Goal: Transaction & Acquisition: Purchase product/service

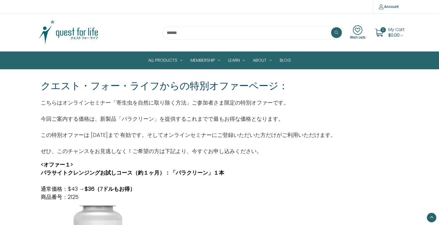
scroll to position [144, 0]
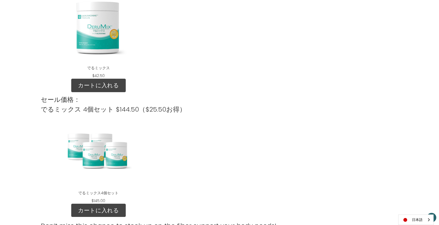
scroll to position [647, 0]
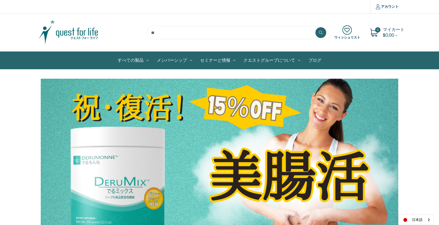
click at [63, 32] on img at bounding box center [68, 32] width 67 height 27
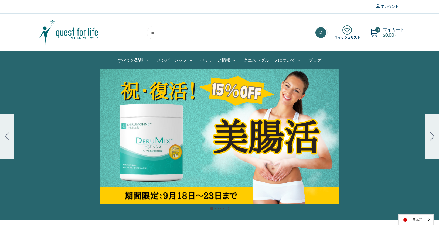
click at [211, 149] on div "Carousel Title Add a description for your carousel slide. You can use this to p…" at bounding box center [219, 136] width 439 height 135
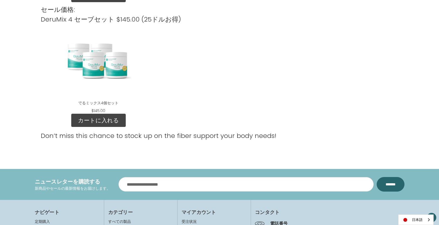
scroll to position [593, 0]
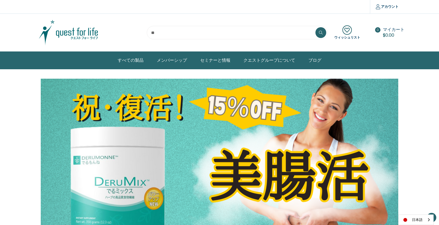
scroll to position [593, 0]
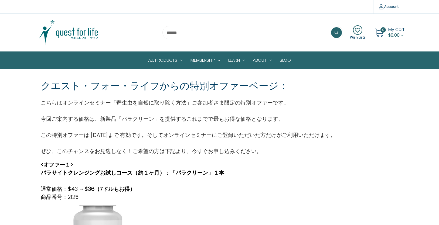
click at [55, 28] on img at bounding box center [68, 32] width 67 height 27
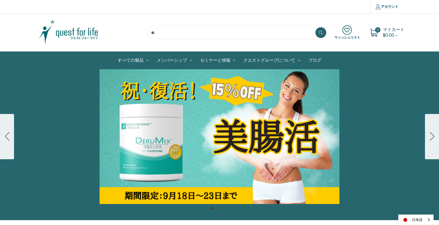
click at [209, 125] on div "Carousel Title Add a description for your carousel slide. You can use this to p…" at bounding box center [219, 136] width 439 height 135
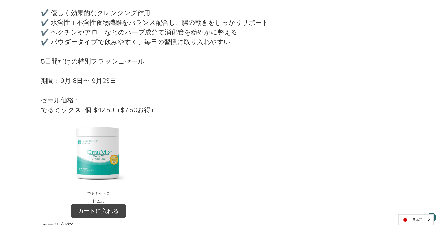
scroll to position [342, 0]
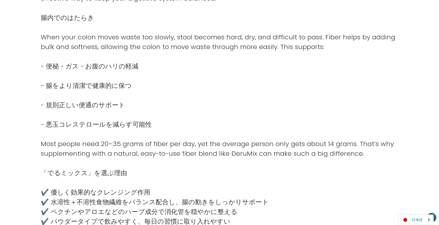
click at [412, 217] on link "日本語" at bounding box center [415, 220] width 35 height 10
click at [413, 211] on link "English" at bounding box center [413, 210] width 30 height 10
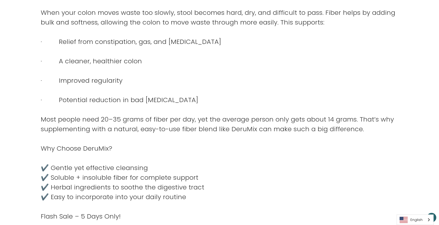
scroll to position [449, 0]
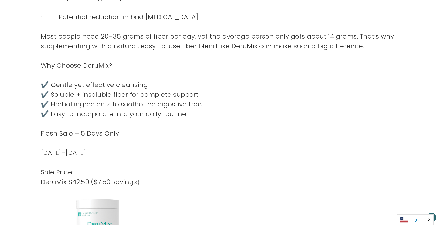
click at [417, 217] on link "English" at bounding box center [415, 220] width 36 height 10
click at [416, 211] on link "日本語" at bounding box center [411, 210] width 28 height 10
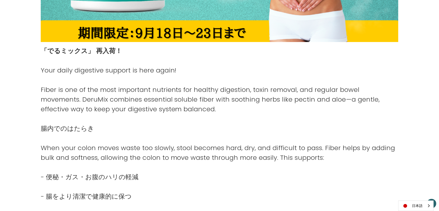
scroll to position [233, 0]
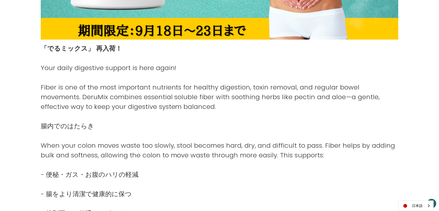
click at [107, 49] on strong "「でるミックス」 再入荷！" at bounding box center [81, 48] width 81 height 9
click at [66, 128] on p "腸内でのはたらき" at bounding box center [220, 126] width 358 height 10
click at [72, 152] on p "When your colon moves waste too slowly, stool becomes hard, dry, and difficult …" at bounding box center [220, 150] width 358 height 19
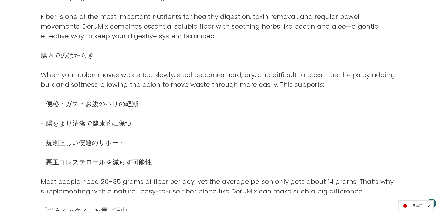
scroll to position [323, 0]
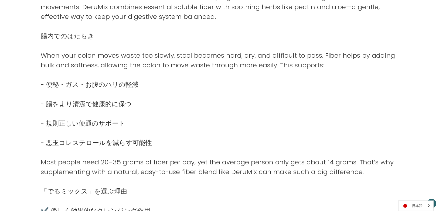
click at [90, 162] on p "Most people need 20–35 grams of fiber per day, yet the average person only gets…" at bounding box center [220, 166] width 358 height 19
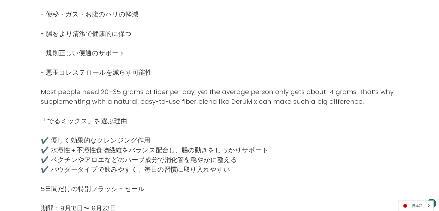
scroll to position [395, 0]
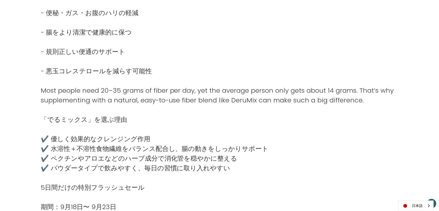
click at [85, 118] on p "「でるミックス」を選ぶ理由" at bounding box center [220, 120] width 358 height 10
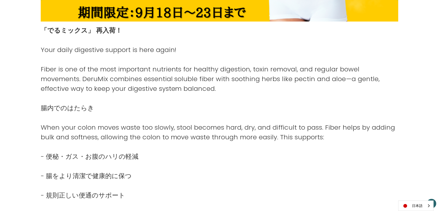
scroll to position [251, 0]
click at [416, 205] on link "日本語" at bounding box center [415, 206] width 35 height 10
click at [417, 195] on link "English" at bounding box center [413, 196] width 30 height 10
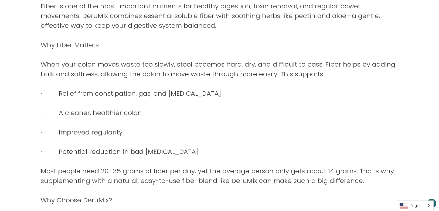
scroll to position [314, 0]
click at [413, 207] on link "English" at bounding box center [415, 206] width 36 height 10
click at [413, 195] on link "日本語" at bounding box center [411, 196] width 28 height 10
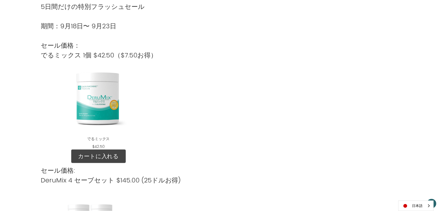
scroll to position [604, 0]
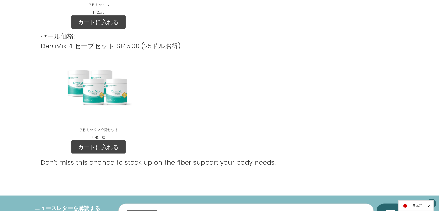
scroll to position [737, 0]
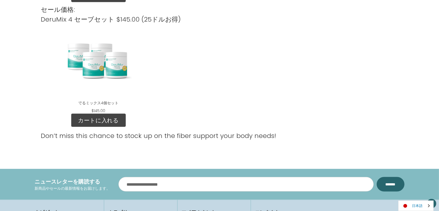
click at [418, 205] on link "日本語" at bounding box center [415, 206] width 35 height 10
click at [415, 195] on link "English" at bounding box center [413, 196] width 30 height 10
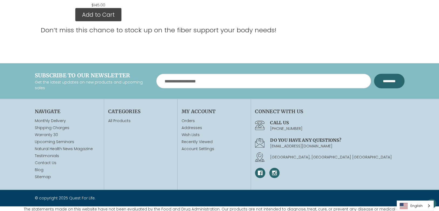
scroll to position [843, 0]
click at [416, 205] on link "English" at bounding box center [415, 206] width 36 height 10
click at [416, 192] on link "日本語" at bounding box center [411, 196] width 28 height 10
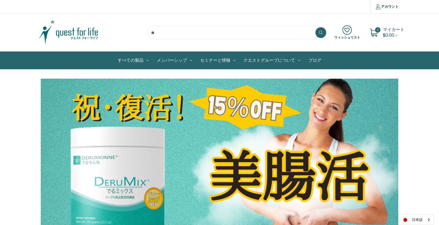
click at [54, 30] on img at bounding box center [68, 32] width 67 height 27
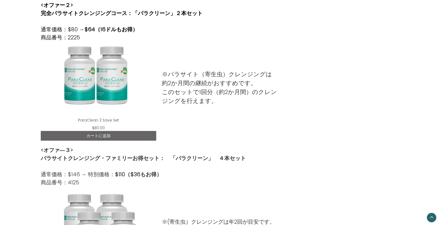
scroll to position [306, 0]
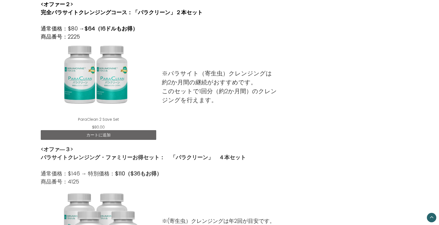
click at [105, 135] on link "カートに追加" at bounding box center [98, 135] width 115 height 10
click at [92, 77] on div "ParaClean 2 Save Set" at bounding box center [98, 78] width 107 height 67
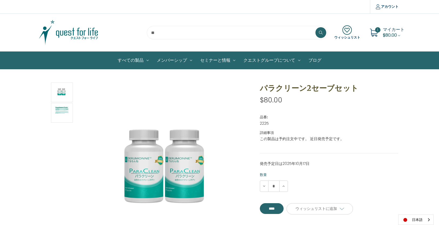
scroll to position [18, 0]
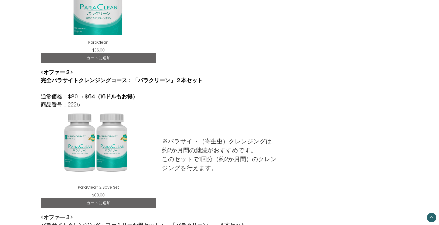
scroll to position [180, 0]
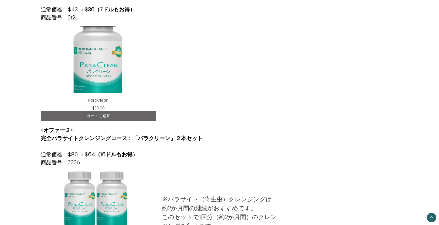
click at [87, 64] on div "ParaClean" at bounding box center [98, 59] width 107 height 67
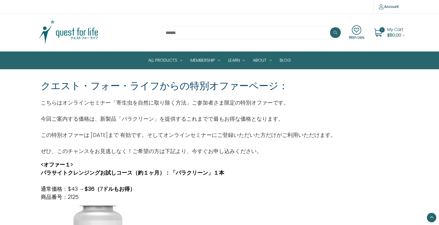
scroll to position [180, 0]
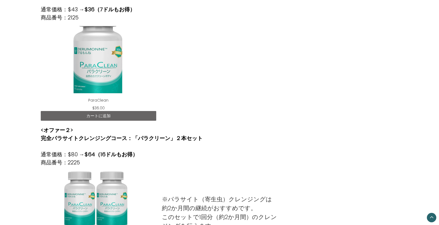
click at [102, 188] on div "ParaClean 2 Save Set" at bounding box center [98, 204] width 107 height 67
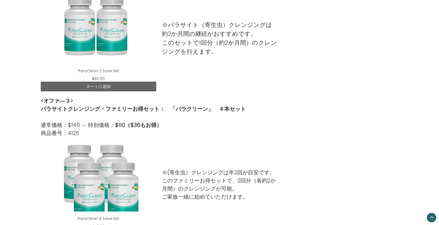
scroll to position [431, 0]
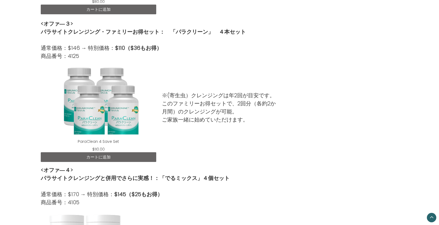
click at [104, 109] on div "ParaClean 4 Save Set" at bounding box center [98, 100] width 107 height 67
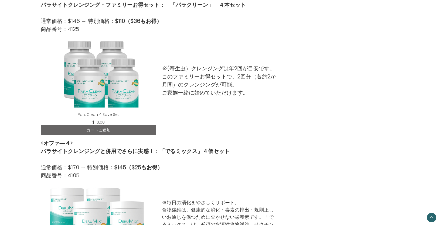
scroll to position [557, 0]
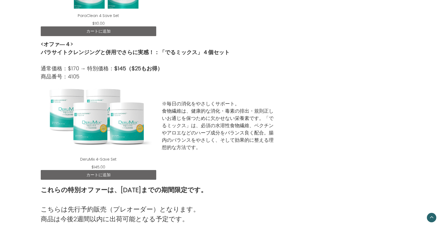
click at [100, 124] on div "DeruMix 4-Save Set" at bounding box center [98, 118] width 107 height 67
